Goal: Find contact information: Find contact information

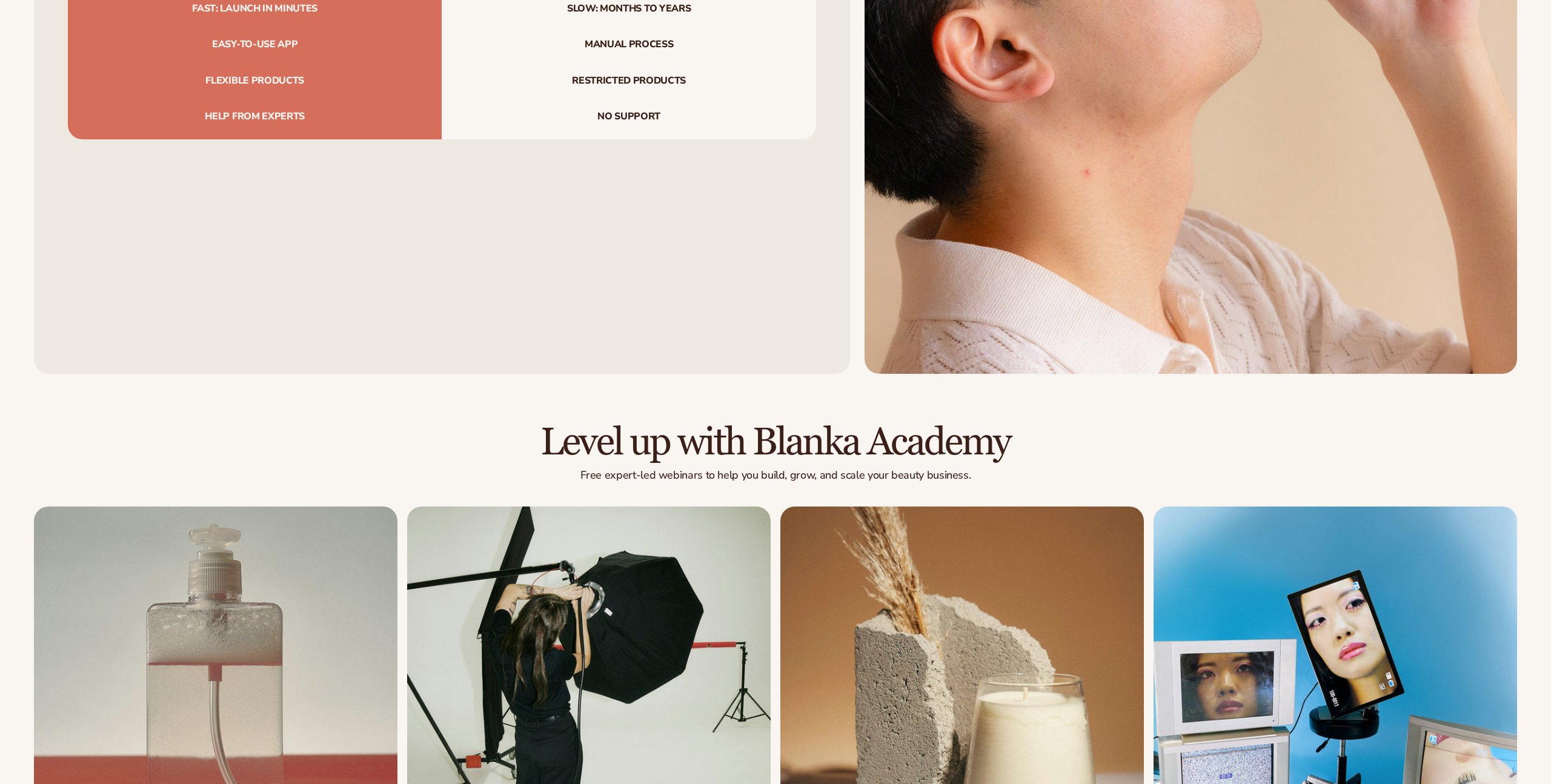
scroll to position [6474, 0]
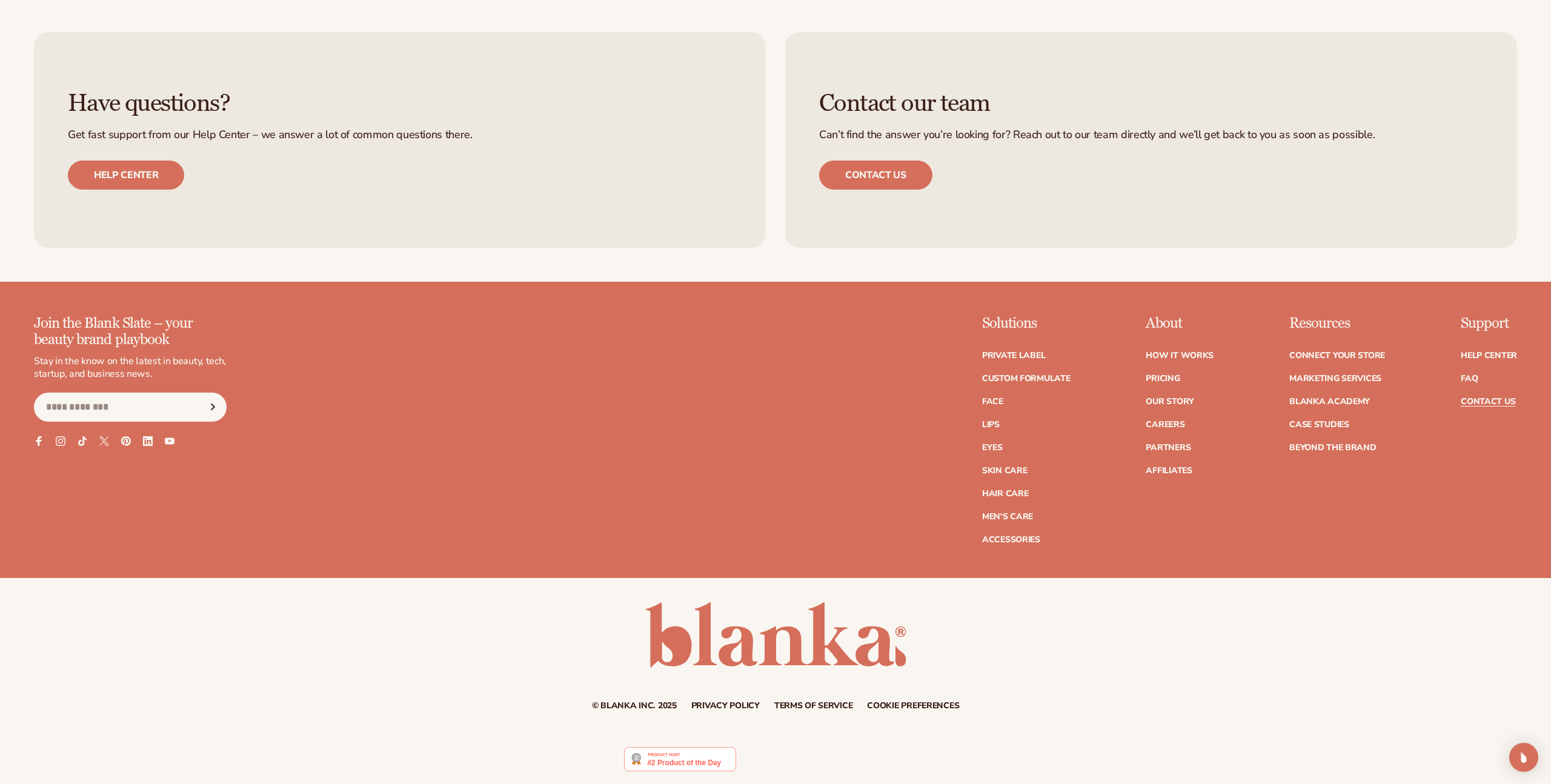
click at [1490, 403] on link "Contact Us" at bounding box center [1488, 401] width 55 height 9
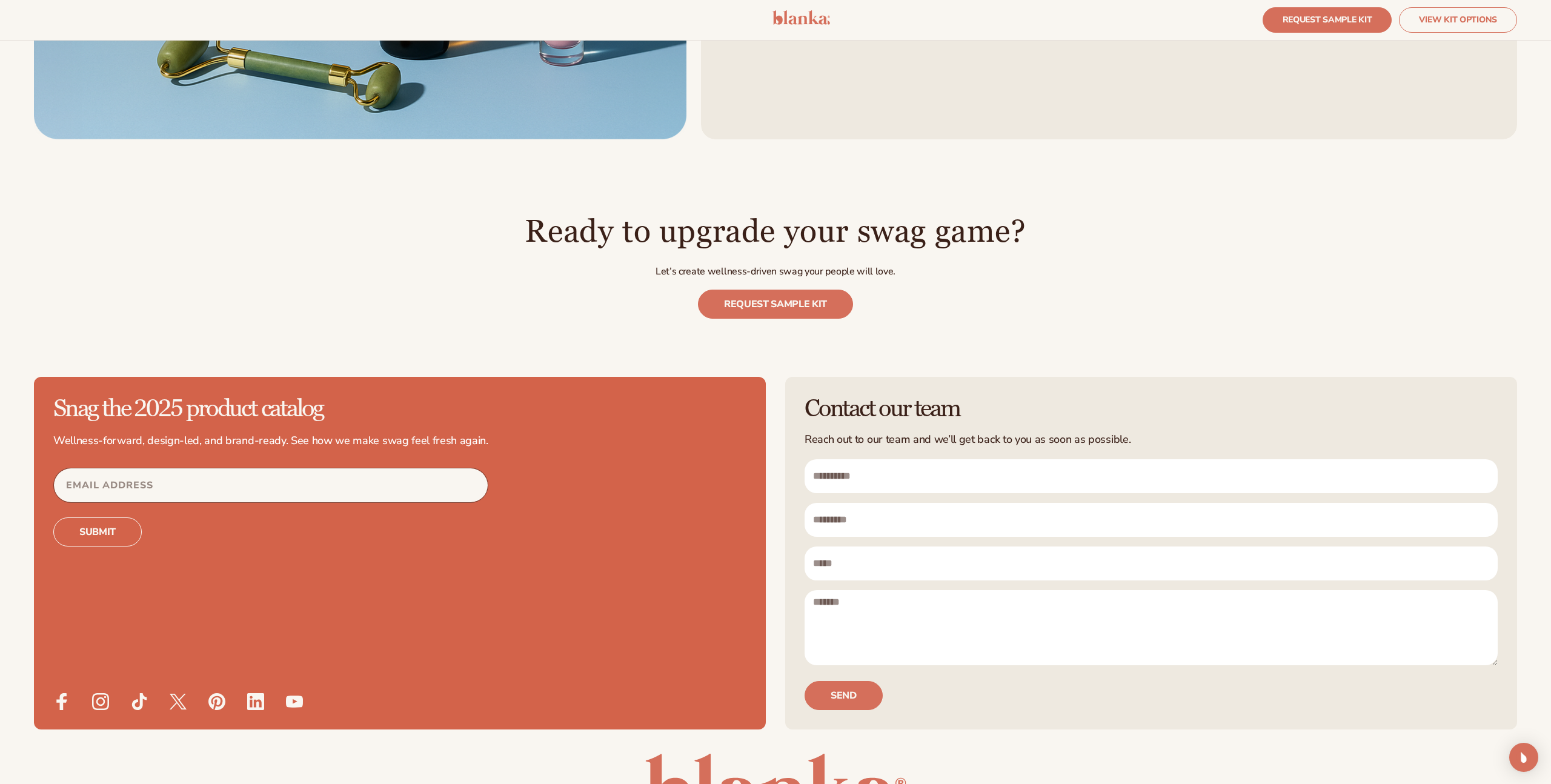
scroll to position [4011, 0]
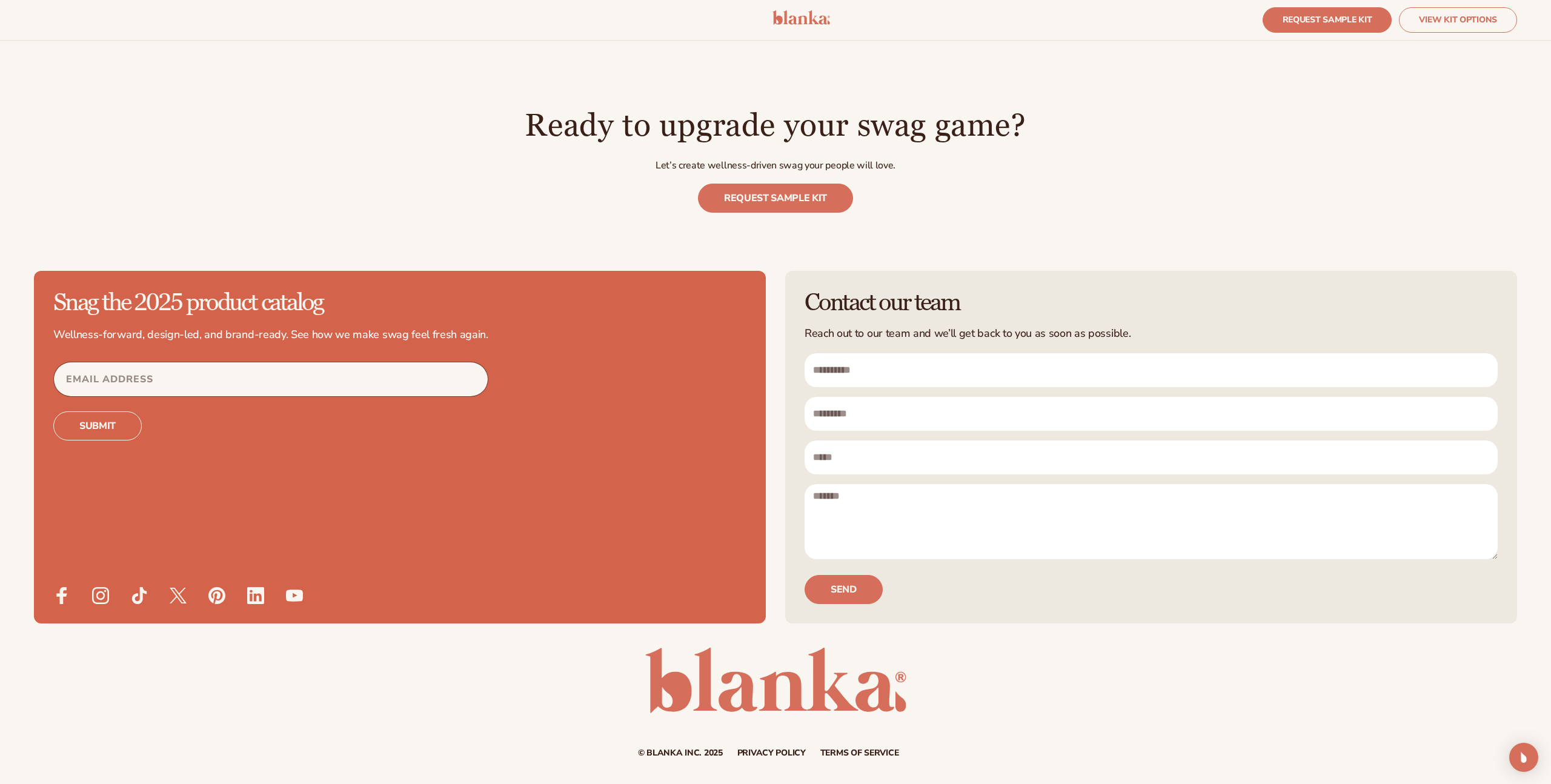
click at [940, 380] on input "First name" at bounding box center [1151, 370] width 693 height 34
click at [852, 561] on form "First name Last name Email Message Send" at bounding box center [1151, 478] width 693 height 250
click at [257, 383] on input "Email Address" at bounding box center [270, 379] width 434 height 34
click at [364, 335] on p "Wellness-forward, design-led, and brand-ready. See how we make swag feel fresh …" at bounding box center [270, 334] width 435 height 14
click at [774, 356] on div "Snag the 2025 product catalog Wellness-forward, design-led, and brand-ready. Se…" at bounding box center [776, 418] width 1551 height 410
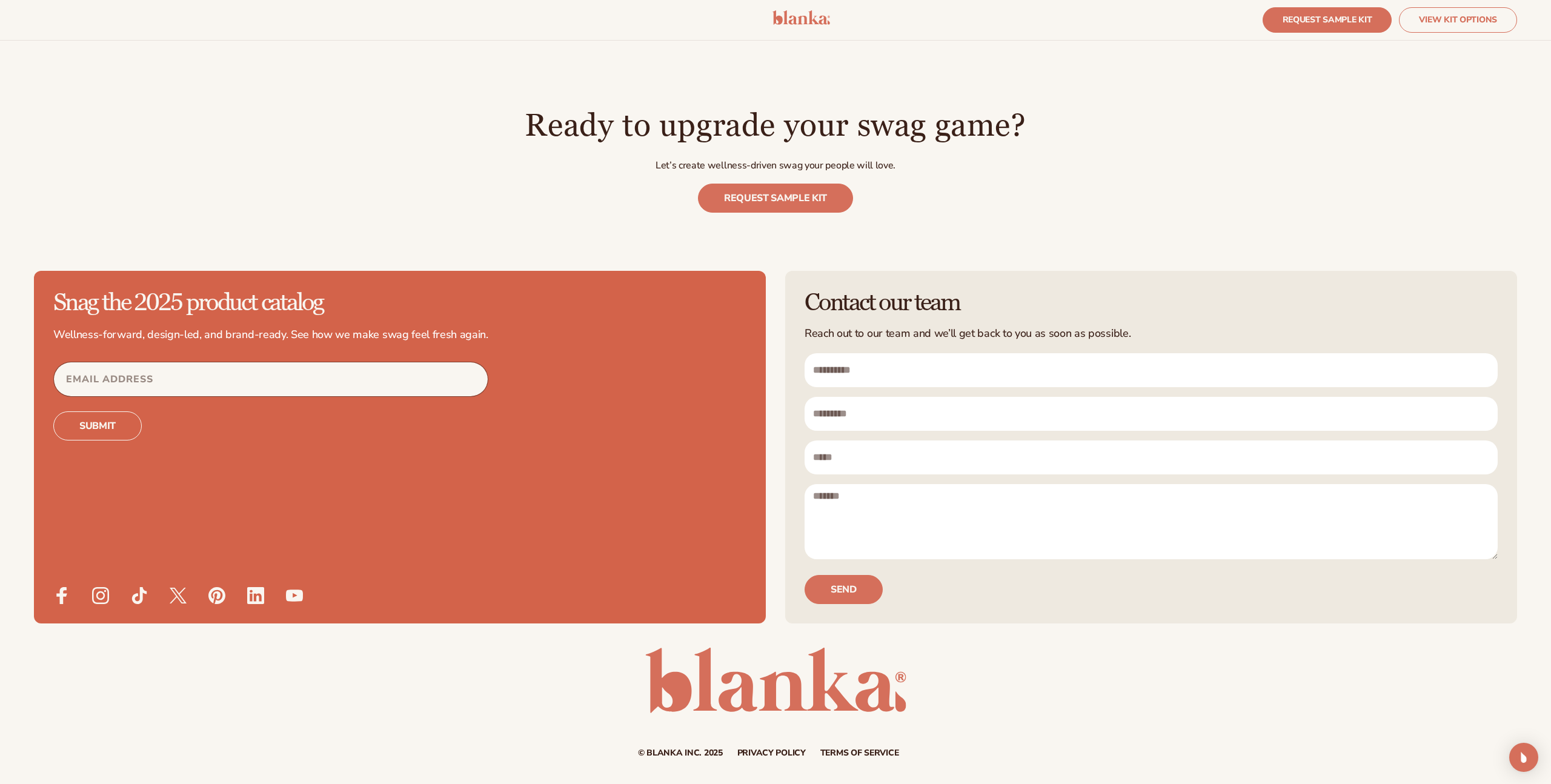
click at [772, 317] on div "Snag the 2025 product catalog Wellness-forward, design-led, and brand-ready. Se…" at bounding box center [776, 418] width 1551 height 410
click at [791, 204] on link "REQUEST SAMPLE KIT" at bounding box center [775, 198] width 155 height 29
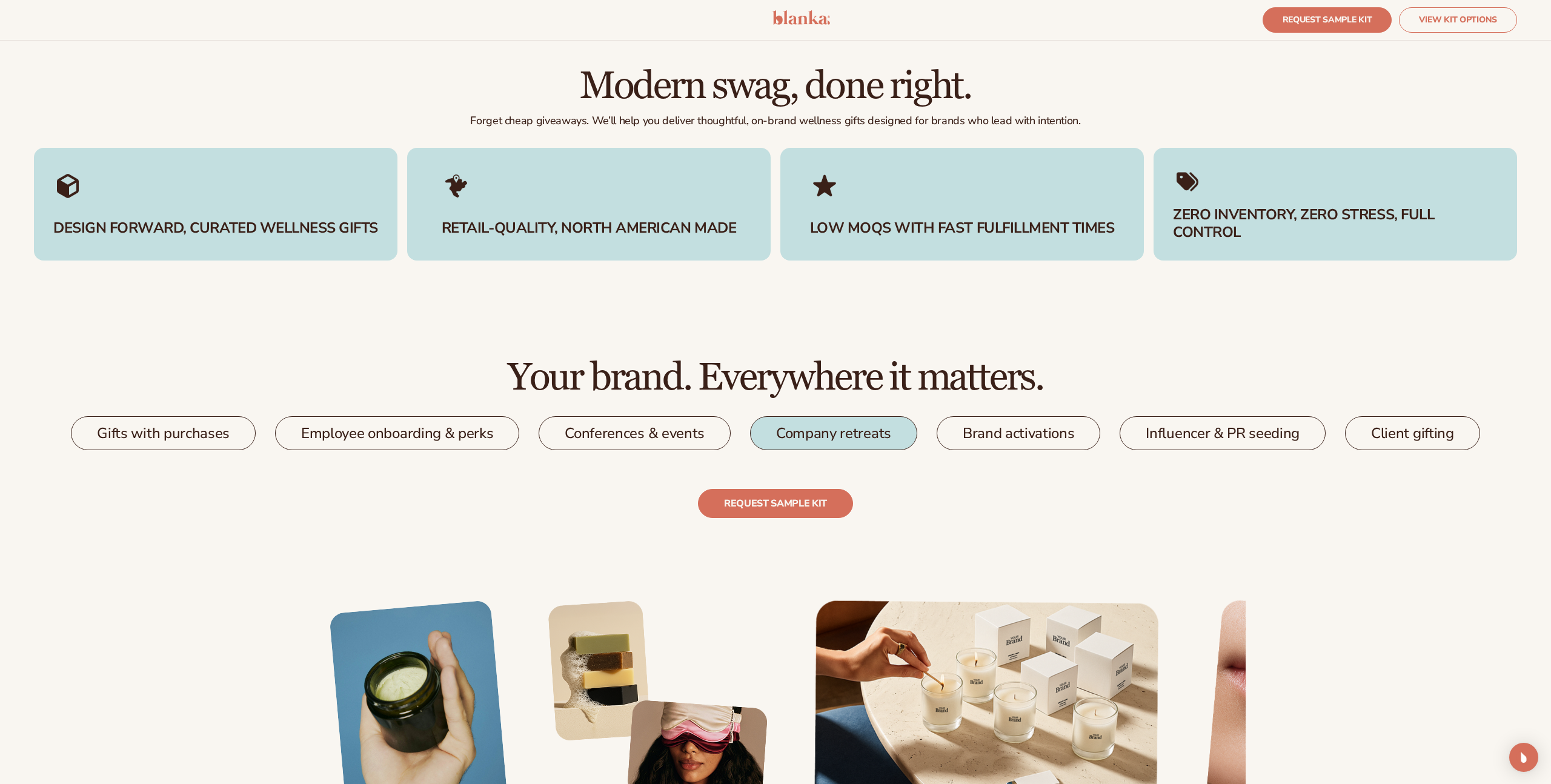
scroll to position [2290, 0]
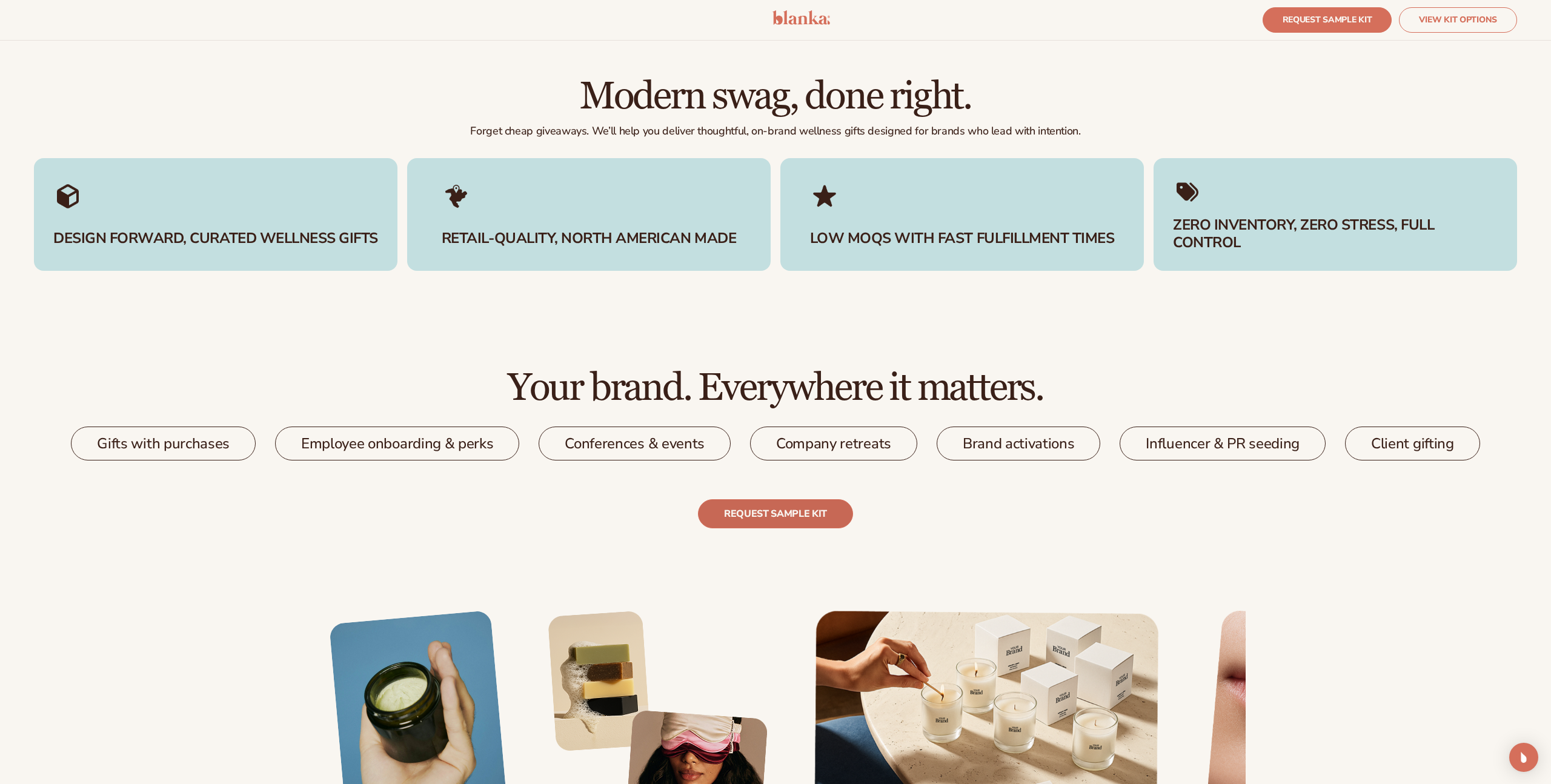
click at [788, 511] on link "REQUEST SAMPLE KIT" at bounding box center [775, 514] width 155 height 29
click at [642, 449] on link "Conferences & events" at bounding box center [634, 443] width 192 height 34
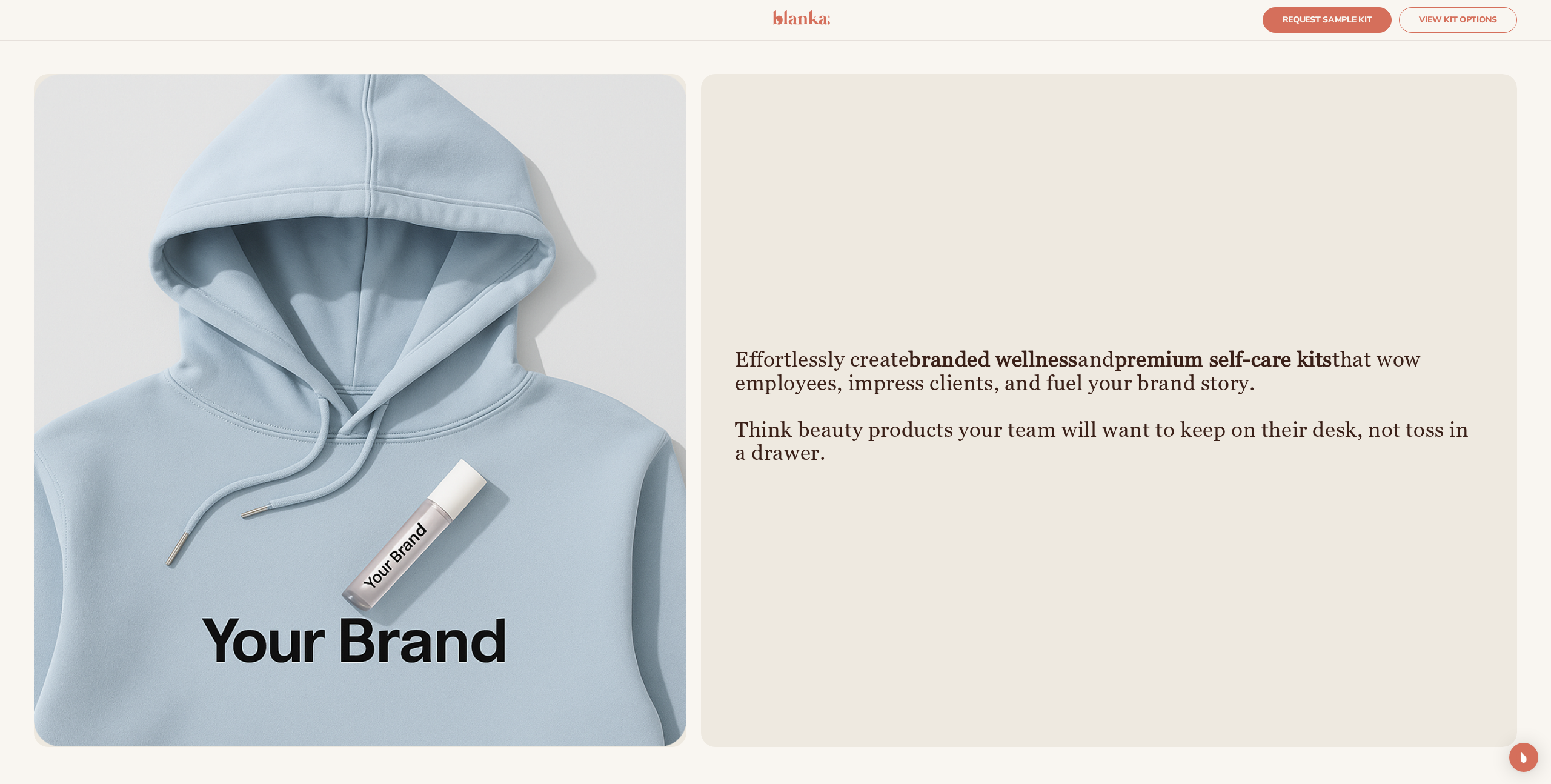
scroll to position [903, 0]
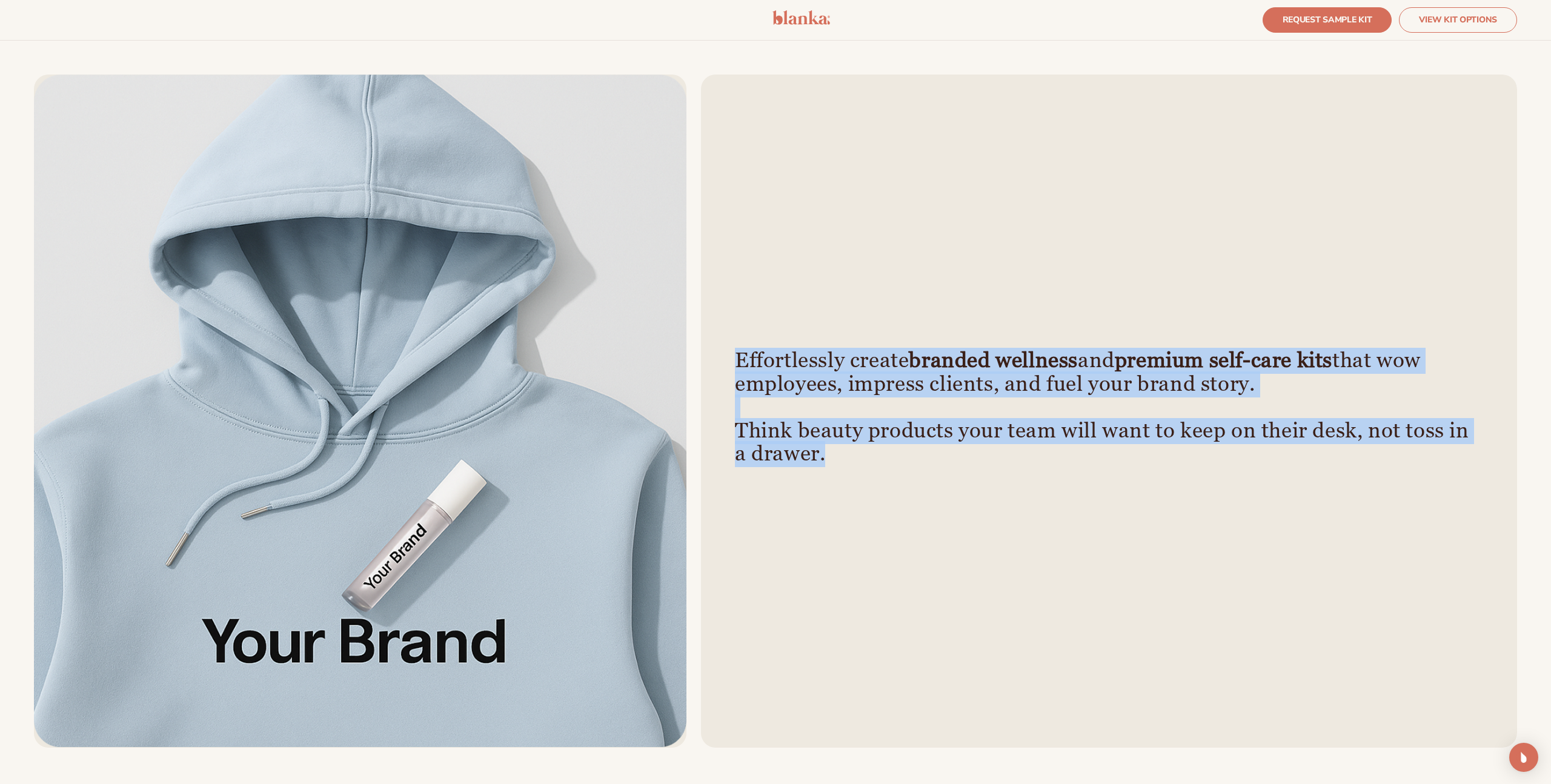
drag, startPoint x: 736, startPoint y: 352, endPoint x: 881, endPoint y: 457, distance: 179.0
click at [881, 457] on h4 "Effortlessly create branded wellness and premium self-care kits that wow employ…" at bounding box center [1109, 408] width 748 height 117
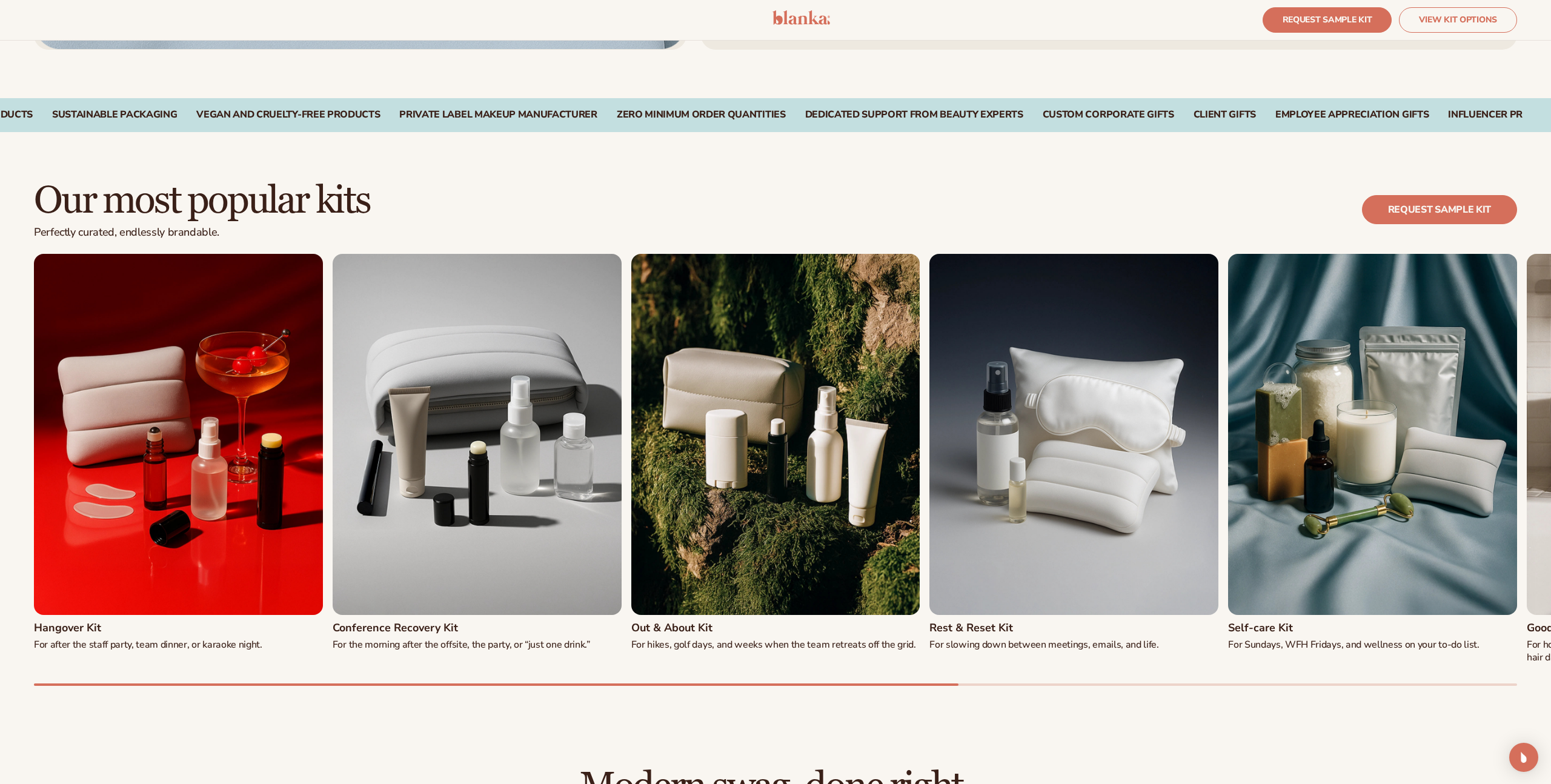
scroll to position [1601, 0]
click at [754, 548] on img "3 / 8" at bounding box center [776, 434] width 289 height 361
click at [606, 641] on div "Hangover Kit For after the staff party, team dinner, or karaoke night. Conferen…" at bounding box center [776, 469] width 1483 height 432
click at [886, 220] on div "Our most popular kits Perfectly curated, endlessly brandable. REQUEST SAMPLE KIT" at bounding box center [776, 216] width 1483 height 73
